Goal: Information Seeking & Learning: Learn about a topic

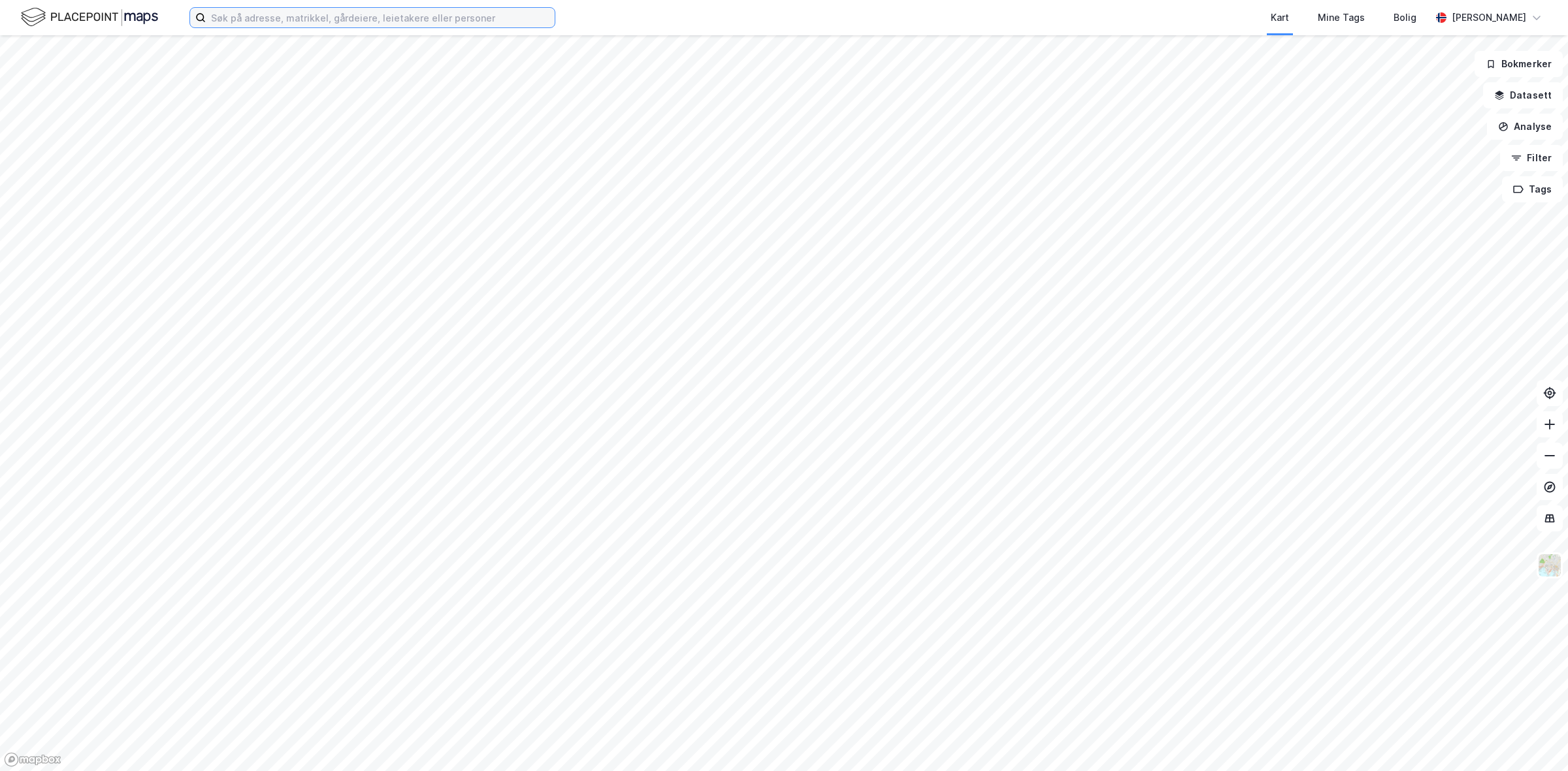
click at [378, 13] on input at bounding box center [380, 18] width 349 height 19
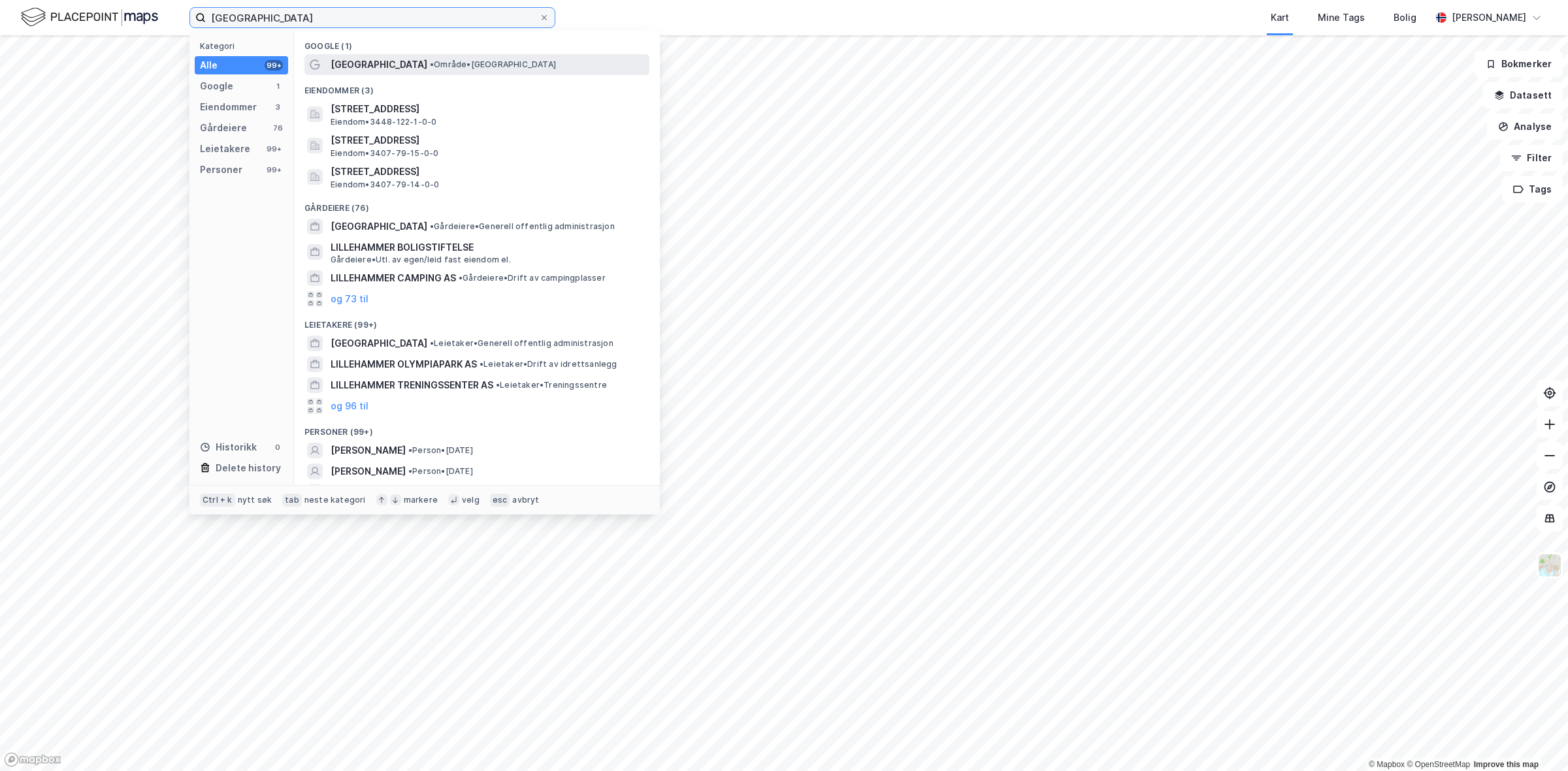
type input "[GEOGRAPHIC_DATA]"
click at [431, 66] on span "• Område • [GEOGRAPHIC_DATA]" at bounding box center [493, 65] width 126 height 10
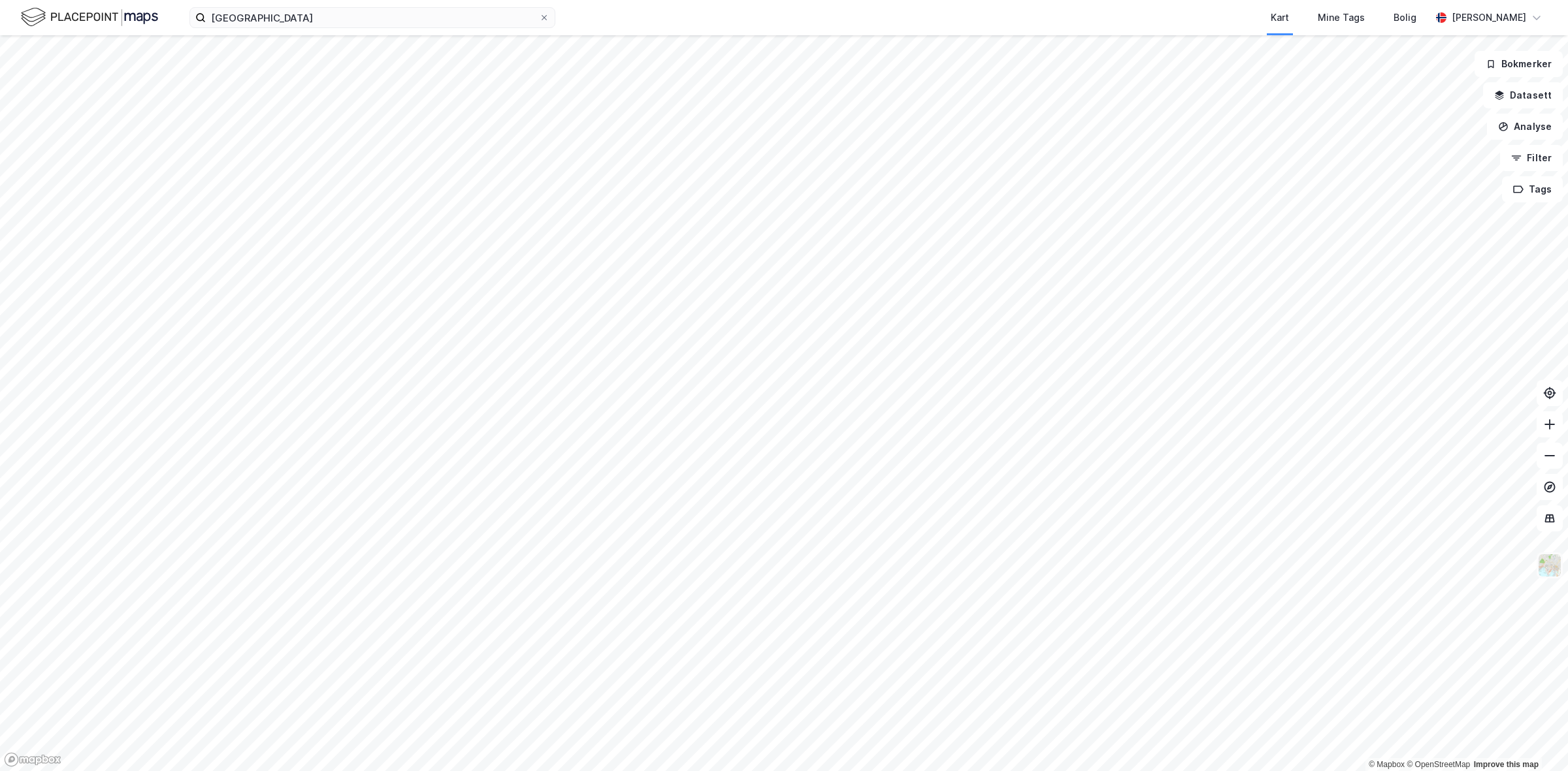
click at [1545, 571] on img at bounding box center [1549, 565] width 24 height 24
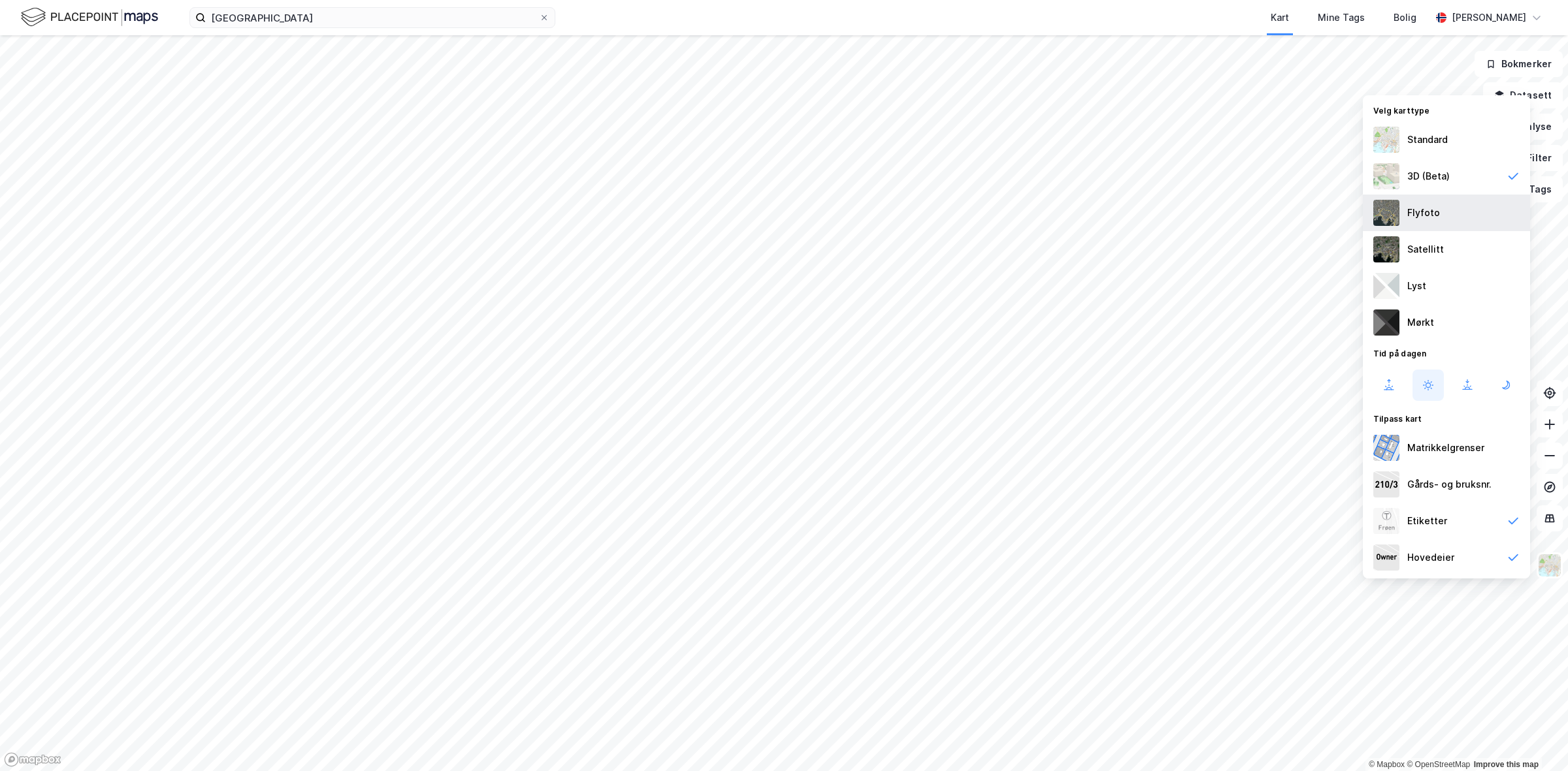
click at [1432, 217] on div "Flyfoto" at bounding box center [1423, 212] width 33 height 16
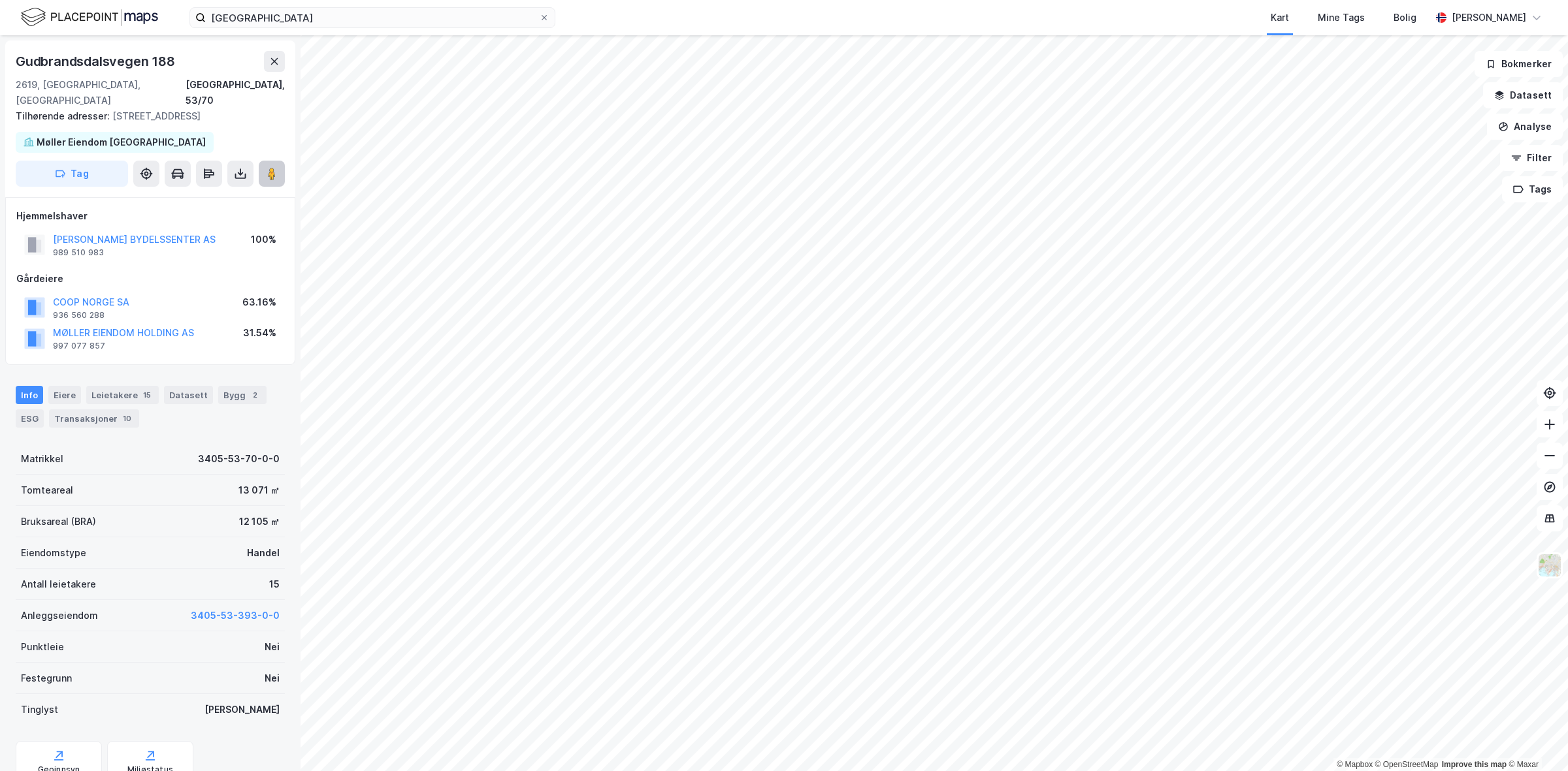
click at [270, 167] on image at bounding box center [272, 174] width 8 height 13
